Goal: Task Accomplishment & Management: Use online tool/utility

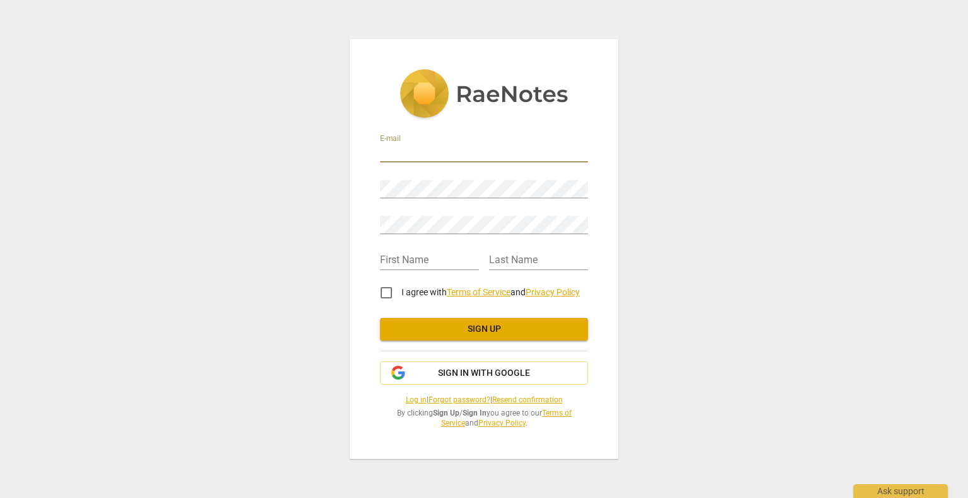
click at [468, 152] on input "email" at bounding box center [484, 153] width 208 height 18
type input "[PERSON_NAME][EMAIL_ADDRESS][PERSON_NAME][DOMAIN_NAME]"
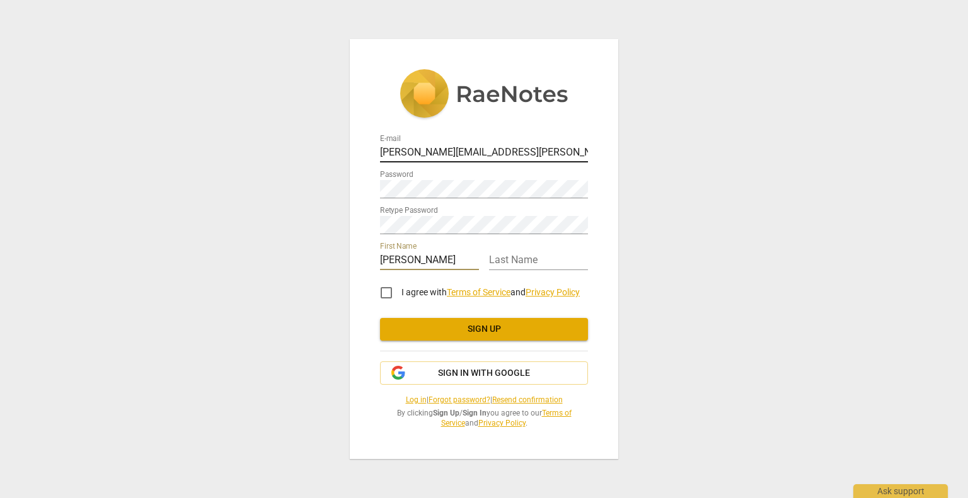
type input "[PERSON_NAME]"
click at [389, 293] on input "I agree with Terms of Service and Privacy Policy" at bounding box center [386, 293] width 30 height 30
checkbox input "true"
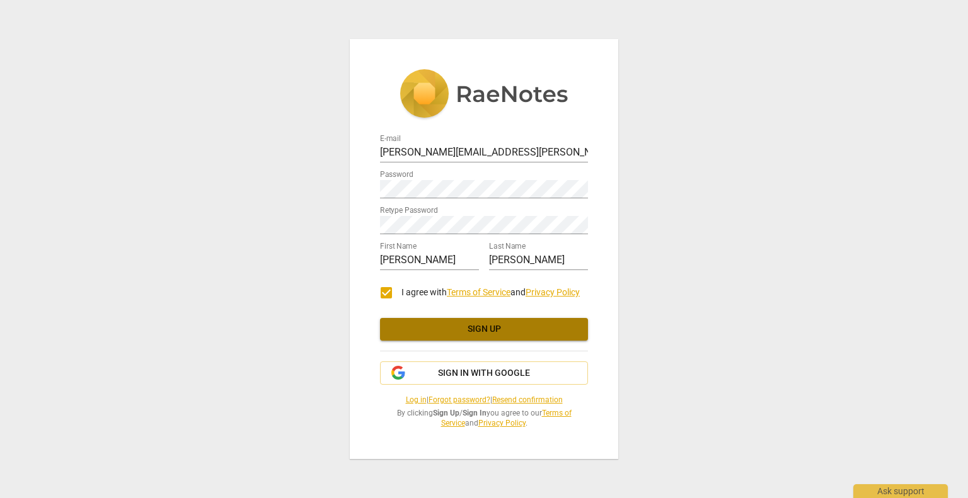
click at [470, 333] on span "Sign up" at bounding box center [484, 329] width 188 height 13
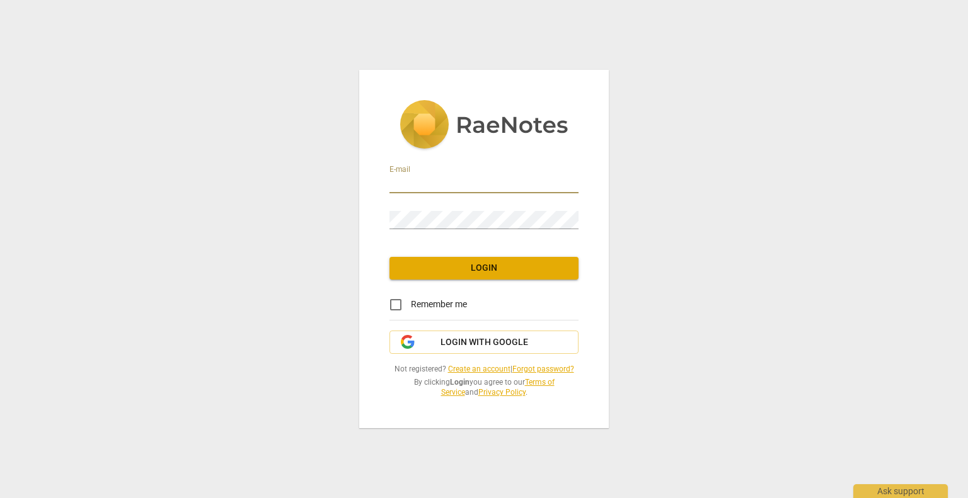
click at [432, 181] on input "email" at bounding box center [483, 184] width 189 height 18
type input "[PERSON_NAME][EMAIL_ADDRESS][PERSON_NAME][DOMAIN_NAME]"
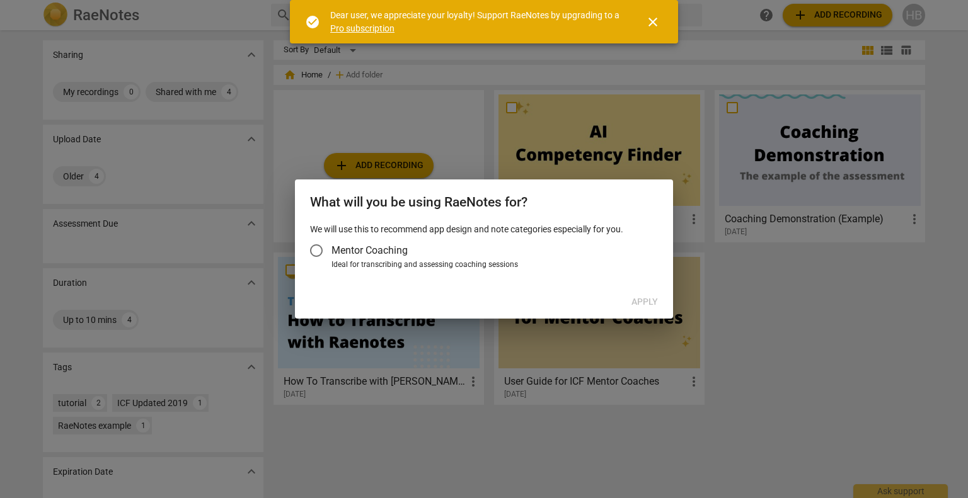
click at [423, 129] on div at bounding box center [484, 249] width 968 height 498
click at [652, 18] on span "close" at bounding box center [652, 21] width 15 height 15
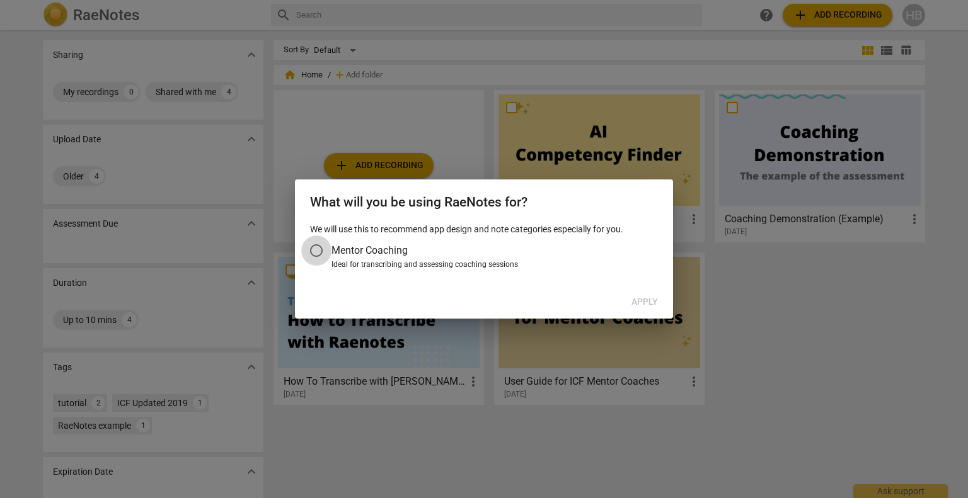
click at [318, 250] on input "Mentor Coaching" at bounding box center [316, 251] width 30 height 30
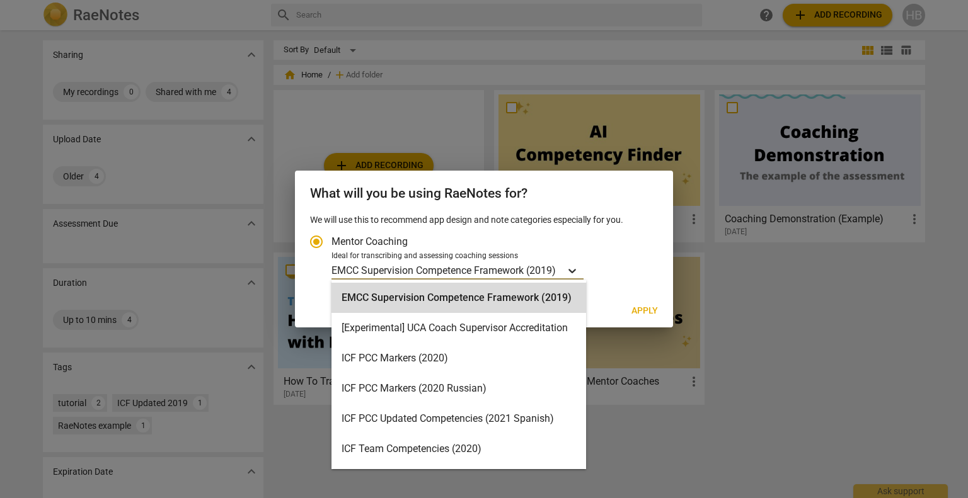
click at [577, 266] on icon "Account type" at bounding box center [572, 271] width 13 height 13
click at [0, 0] on input "Ideal for transcribing and assessing coaching sessions 15 results available. Us…" at bounding box center [0, 0] width 0 height 0
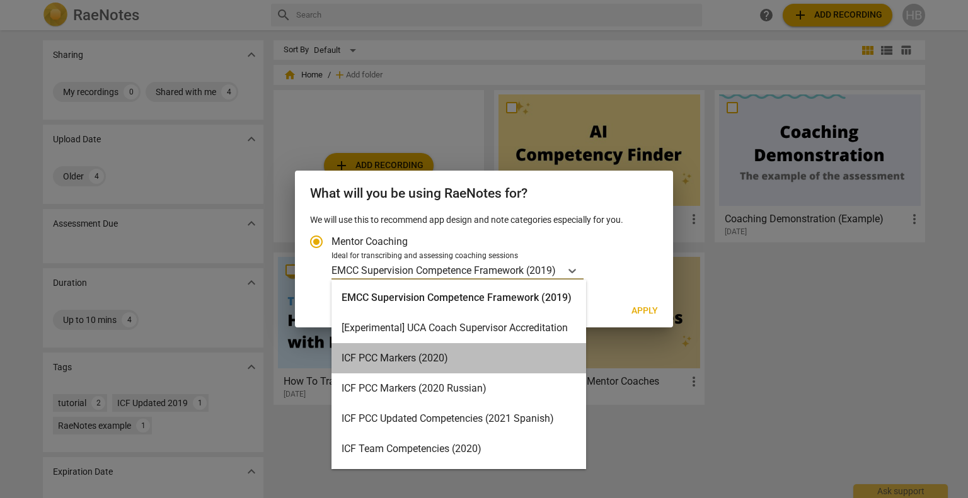
click at [481, 360] on div "ICF PCC Markers (2020)" at bounding box center [458, 358] width 255 height 30
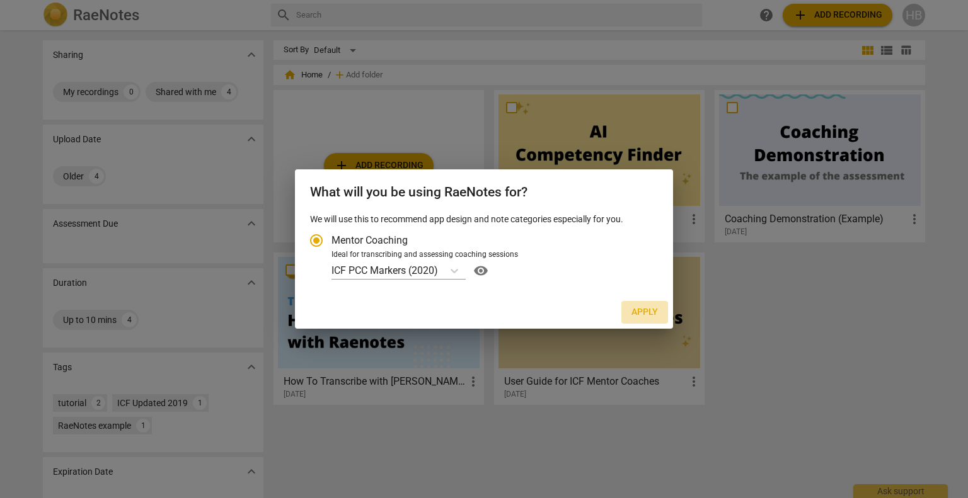
click at [646, 316] on span "Apply" at bounding box center [644, 312] width 26 height 13
radio input "false"
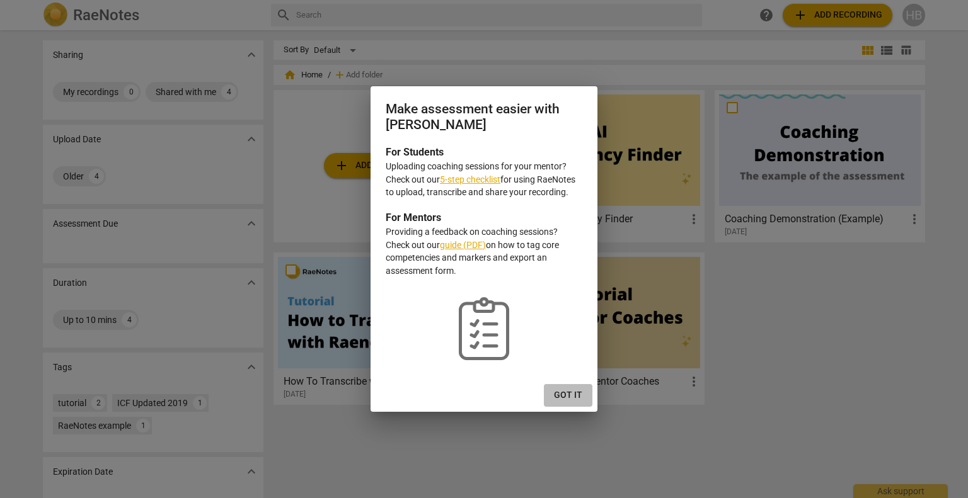
click at [565, 396] on span "Got it" at bounding box center [568, 395] width 28 height 13
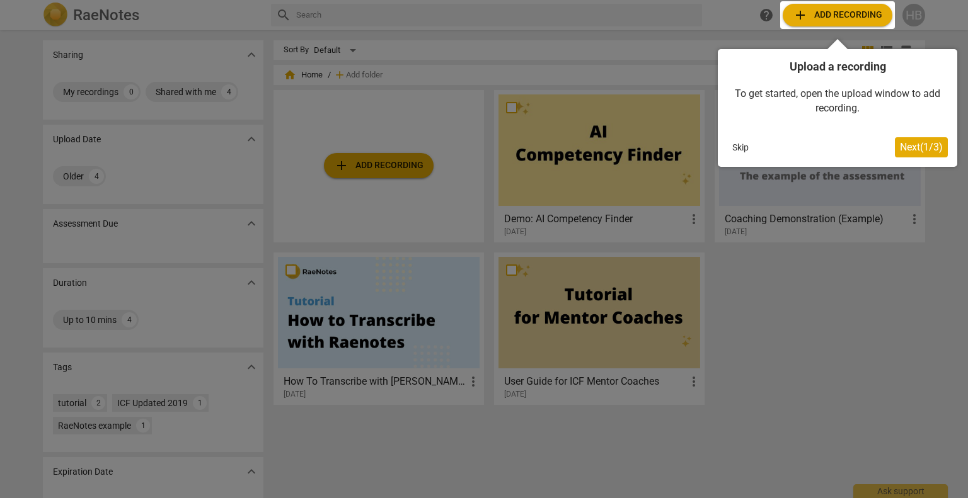
click at [912, 152] on span "Next ( 1 / 3 )" at bounding box center [921, 147] width 43 height 12
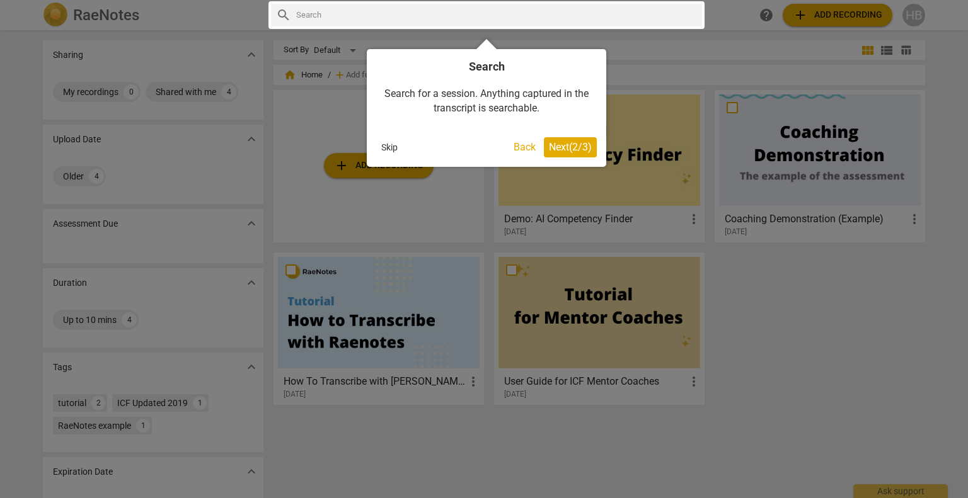
click at [583, 146] on span "Next ( 2 / 3 )" at bounding box center [570, 147] width 43 height 12
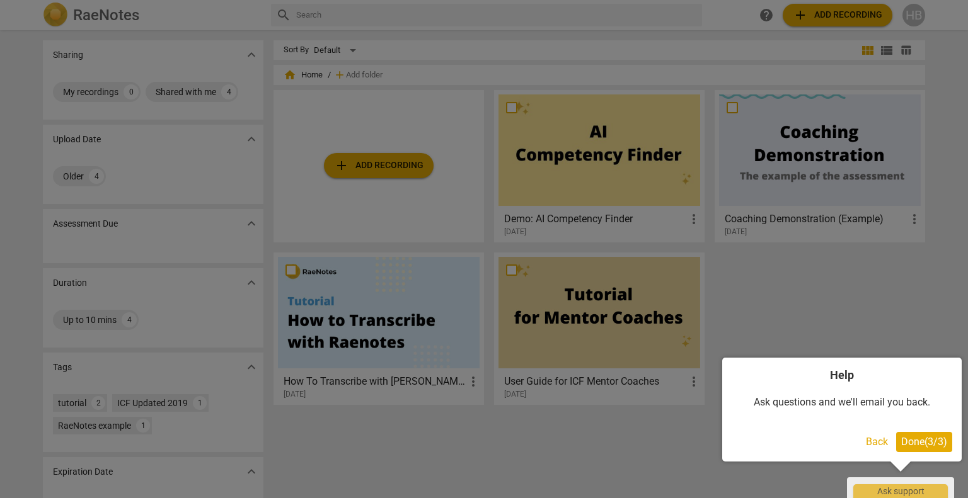
click at [941, 445] on span "Done ( 3 / 3 )" at bounding box center [924, 442] width 46 height 12
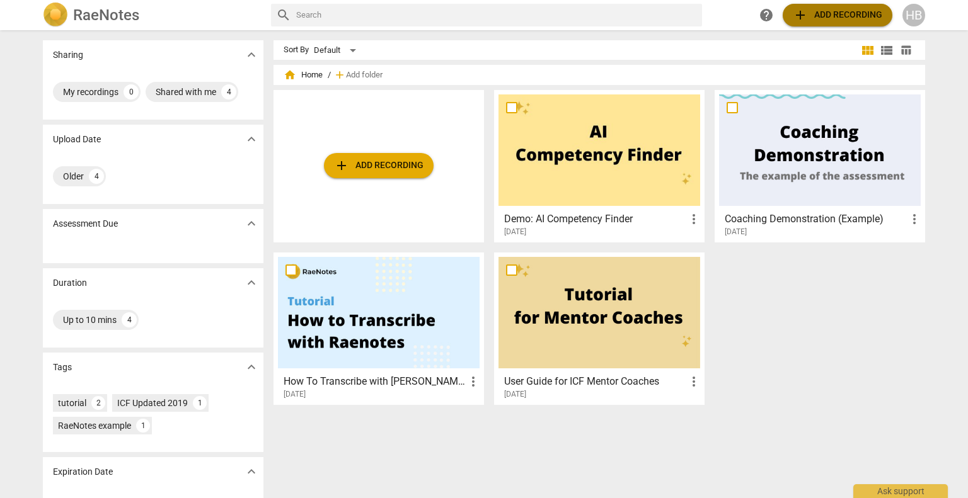
click at [842, 12] on span "add Add recording" at bounding box center [837, 15] width 89 height 15
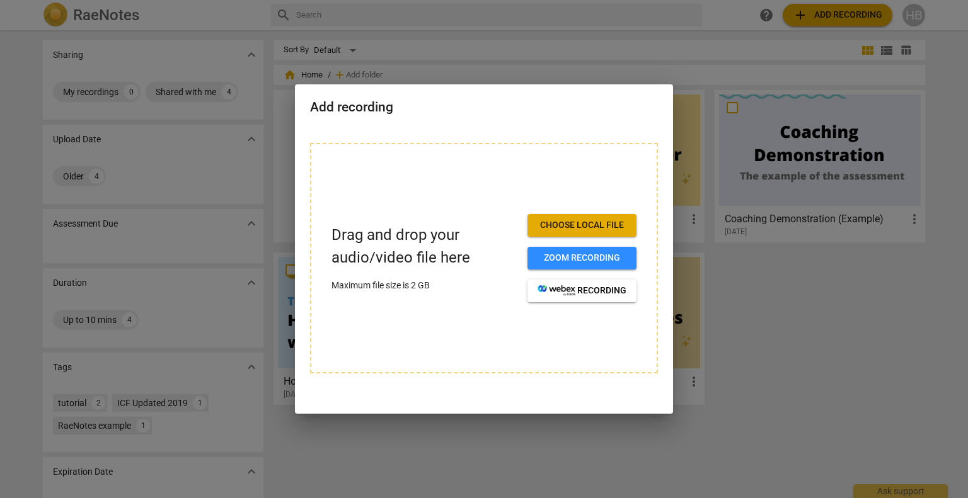
click at [493, 16] on div at bounding box center [484, 249] width 968 height 498
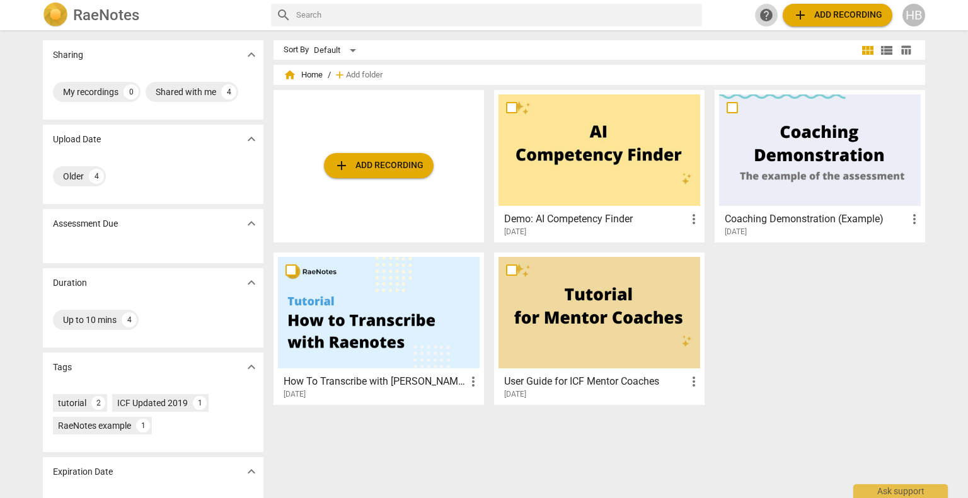
click at [765, 16] on span "help" at bounding box center [766, 15] width 15 height 15
click at [784, 166] on div at bounding box center [820, 151] width 202 height 112
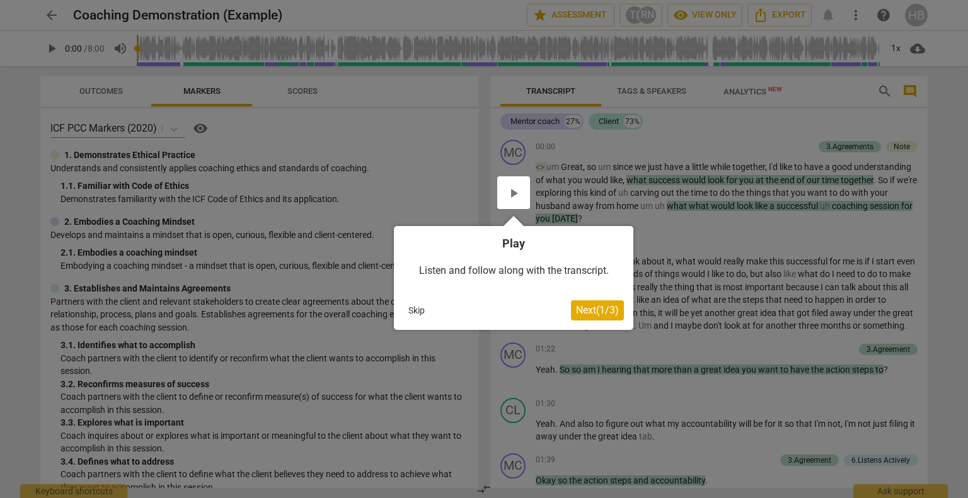
click at [516, 198] on div at bounding box center [513, 192] width 33 height 33
click at [513, 186] on div at bounding box center [513, 192] width 33 height 33
click at [592, 311] on span "Next ( 1 / 3 )" at bounding box center [597, 310] width 43 height 12
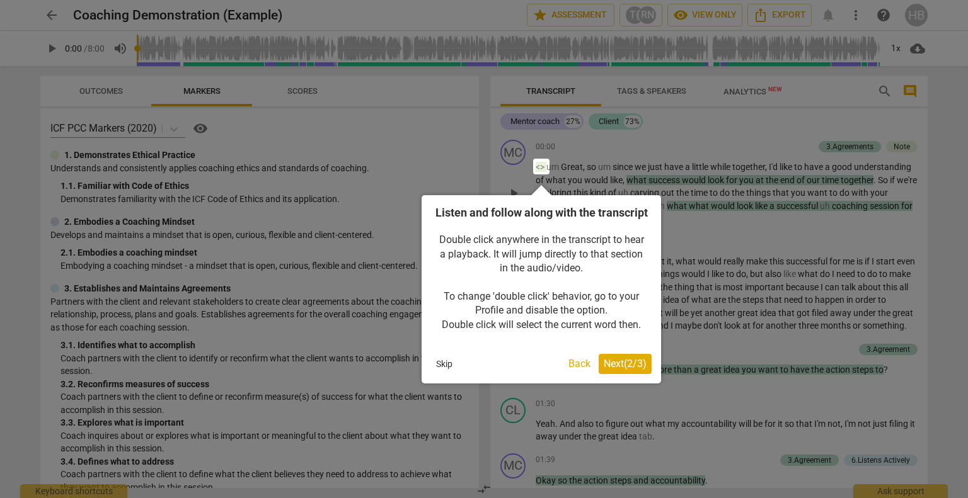
click at [628, 370] on span "Next ( 2 / 3 )" at bounding box center [625, 364] width 43 height 12
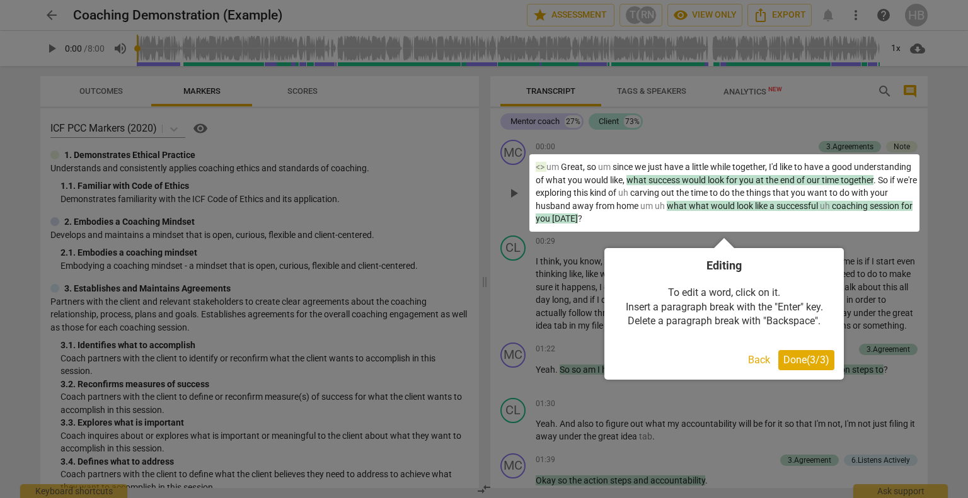
click at [800, 360] on span "Done ( 3 / 3 )" at bounding box center [806, 360] width 46 height 12
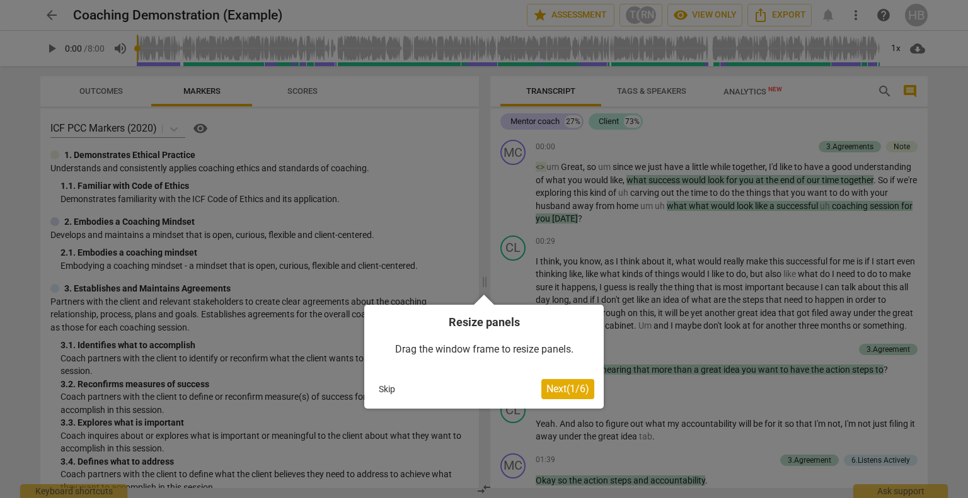
click at [382, 389] on button "Skip" at bounding box center [387, 389] width 26 height 19
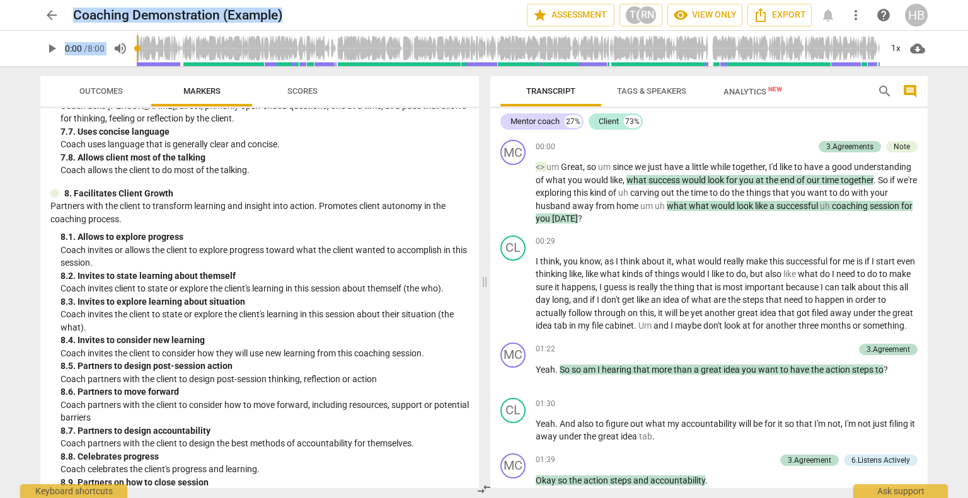
scroll to position [1331, 0]
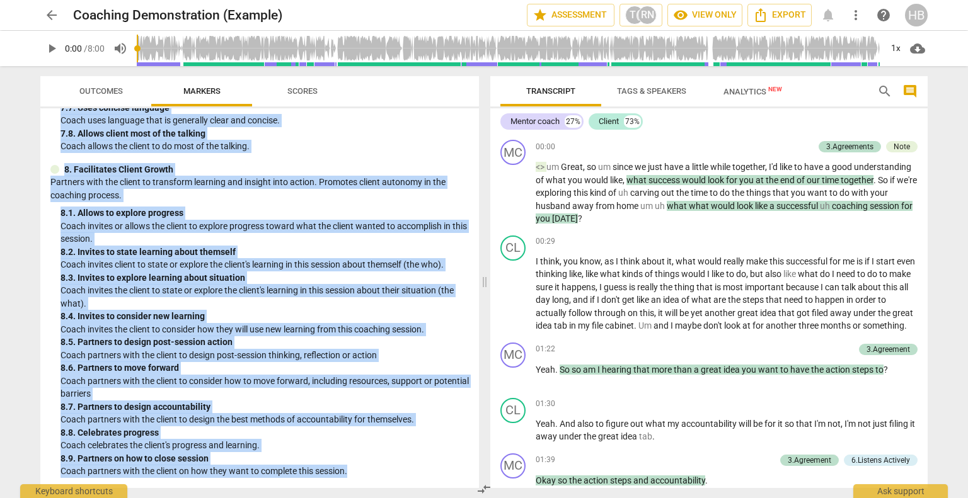
drag, startPoint x: 50, startPoint y: 127, endPoint x: 368, endPoint y: 482, distance: 477.0
click at [368, 482] on div "ICF PCC Markers (2020) visibility 1. Demonstrates Ethical Practice Understands …" at bounding box center [259, 298] width 439 height 380
copy div "ICF PCC Markers (2020) visibility 1. Demonstrates Ethical Practice Understands …"
click at [113, 320] on div "8. 4. Invites to consider new learning" at bounding box center [264, 316] width 408 height 13
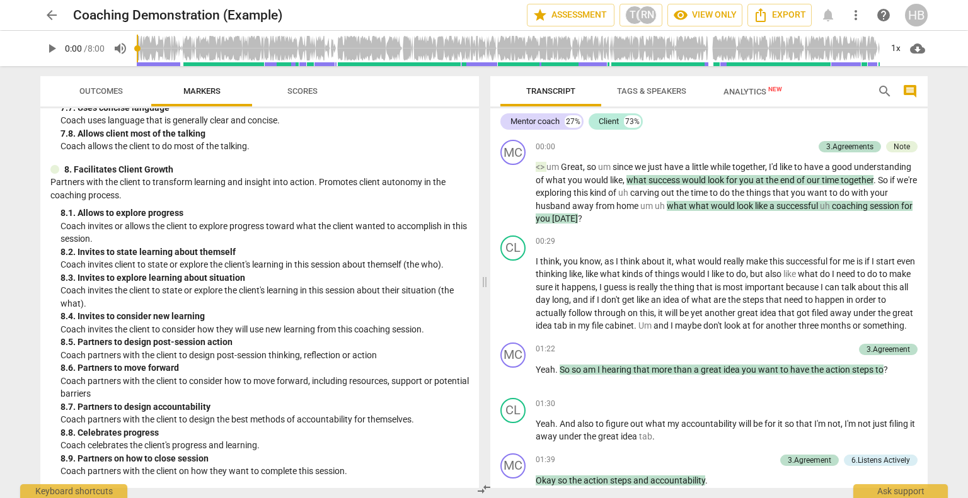
click at [300, 282] on div "8. 3. Invites to explore learning about situation" at bounding box center [264, 278] width 408 height 13
click at [103, 91] on span "Outcomes" at bounding box center [100, 90] width 43 height 9
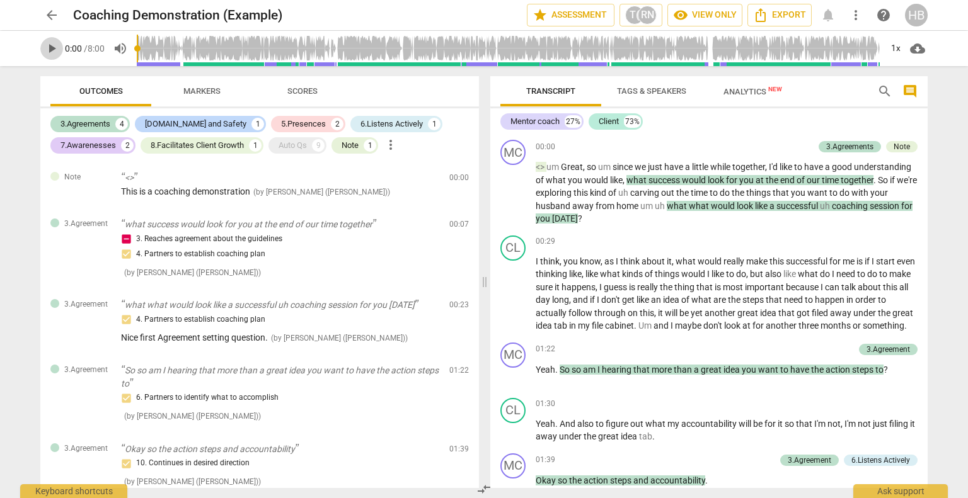
click at [55, 54] on span "play_arrow" at bounding box center [51, 48] width 15 height 15
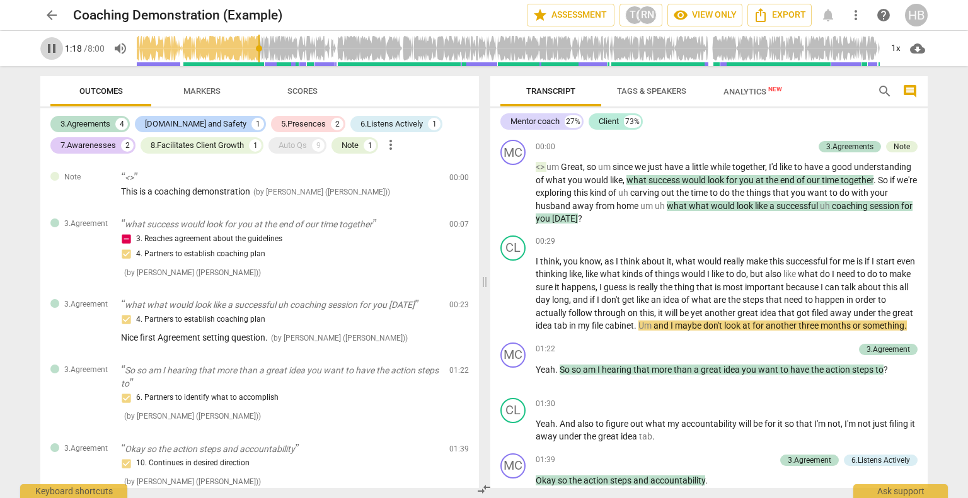
click at [53, 49] on span "pause" at bounding box center [51, 48] width 15 height 15
type input "78"
click at [49, 16] on span "arrow_back" at bounding box center [51, 15] width 15 height 15
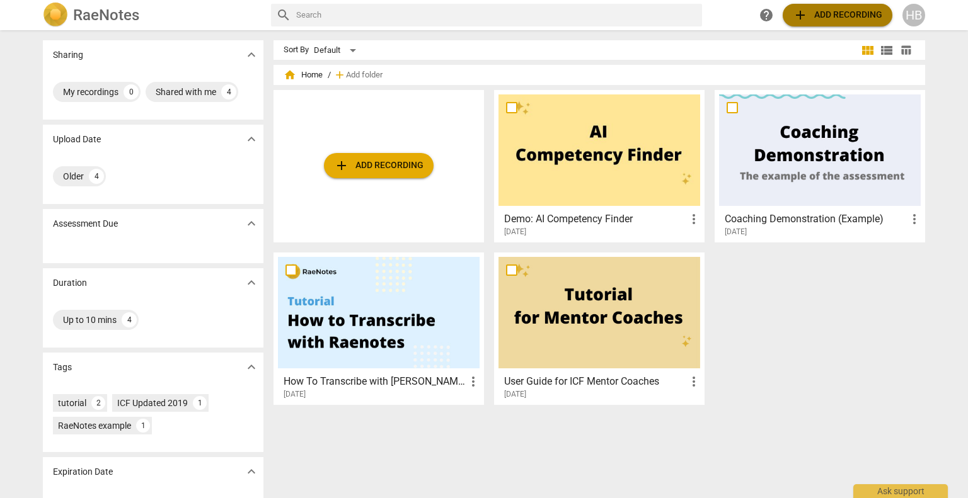
click at [830, 21] on span "add Add recording" at bounding box center [837, 15] width 89 height 15
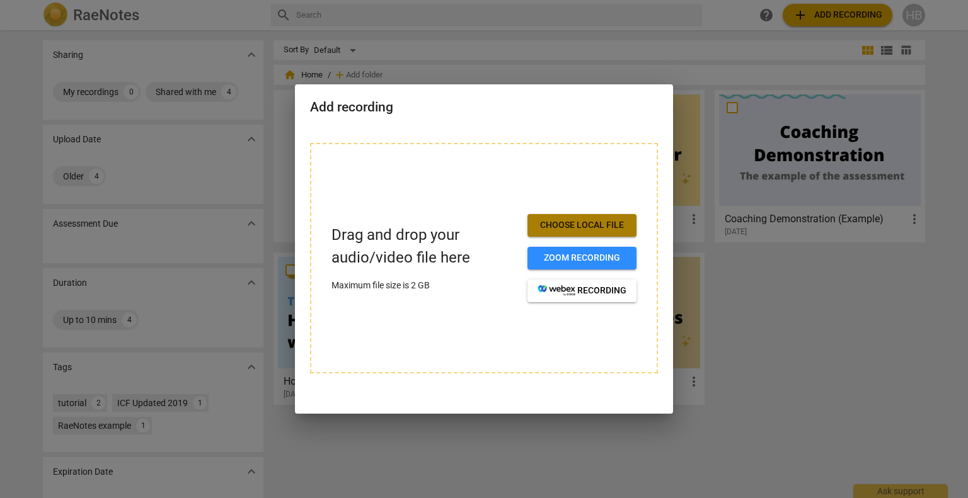
click at [605, 221] on span "Choose local file" at bounding box center [581, 225] width 89 height 13
click at [574, 226] on span "Choose local file" at bounding box center [581, 225] width 89 height 13
